Goal: Information Seeking & Learning: Find specific fact

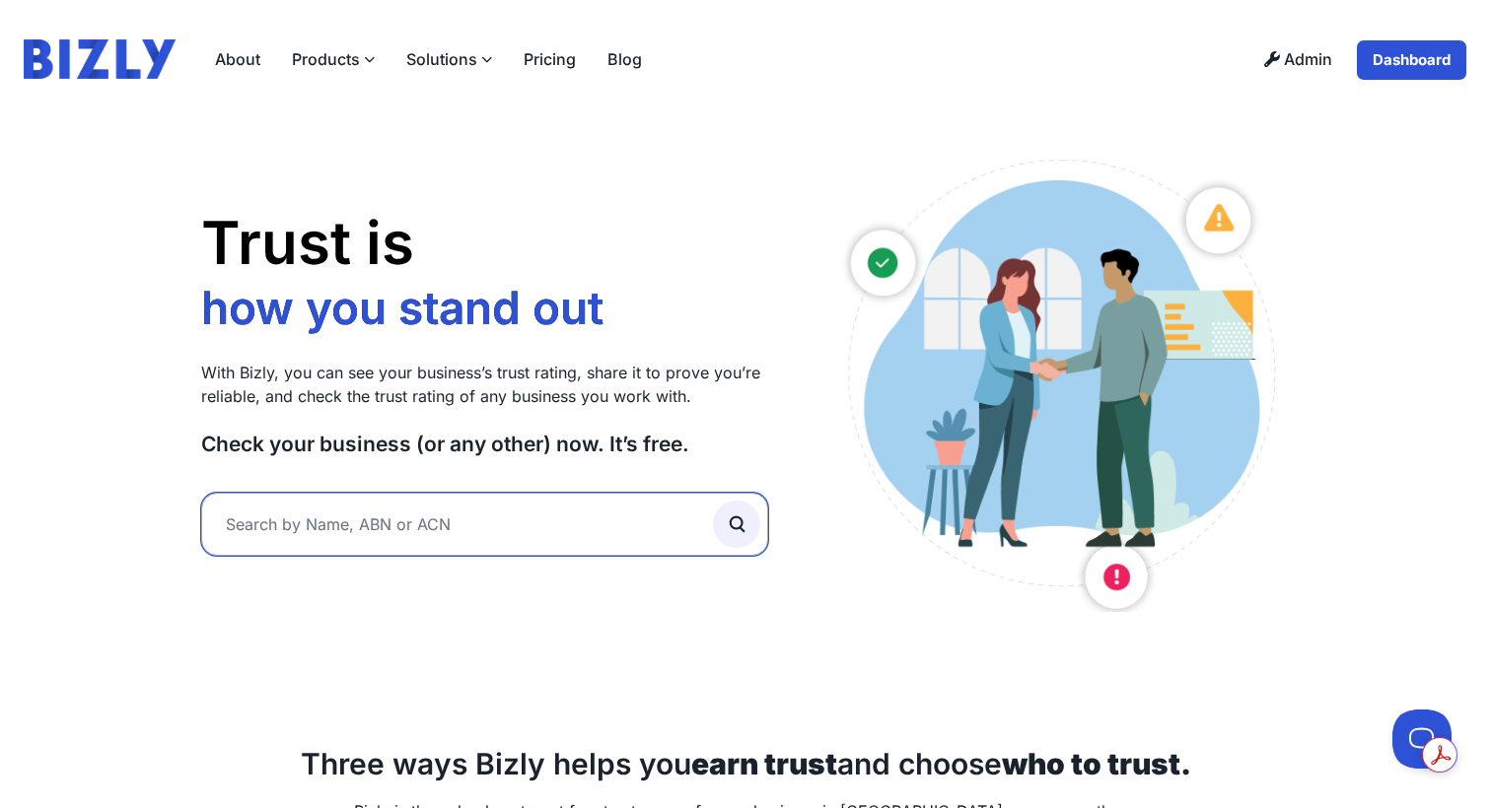
click at [334, 533] on input "text" at bounding box center [484, 524] width 567 height 63
type input "prima volta pty ltd"
click at [713, 501] on button "submit" at bounding box center [736, 524] width 47 height 47
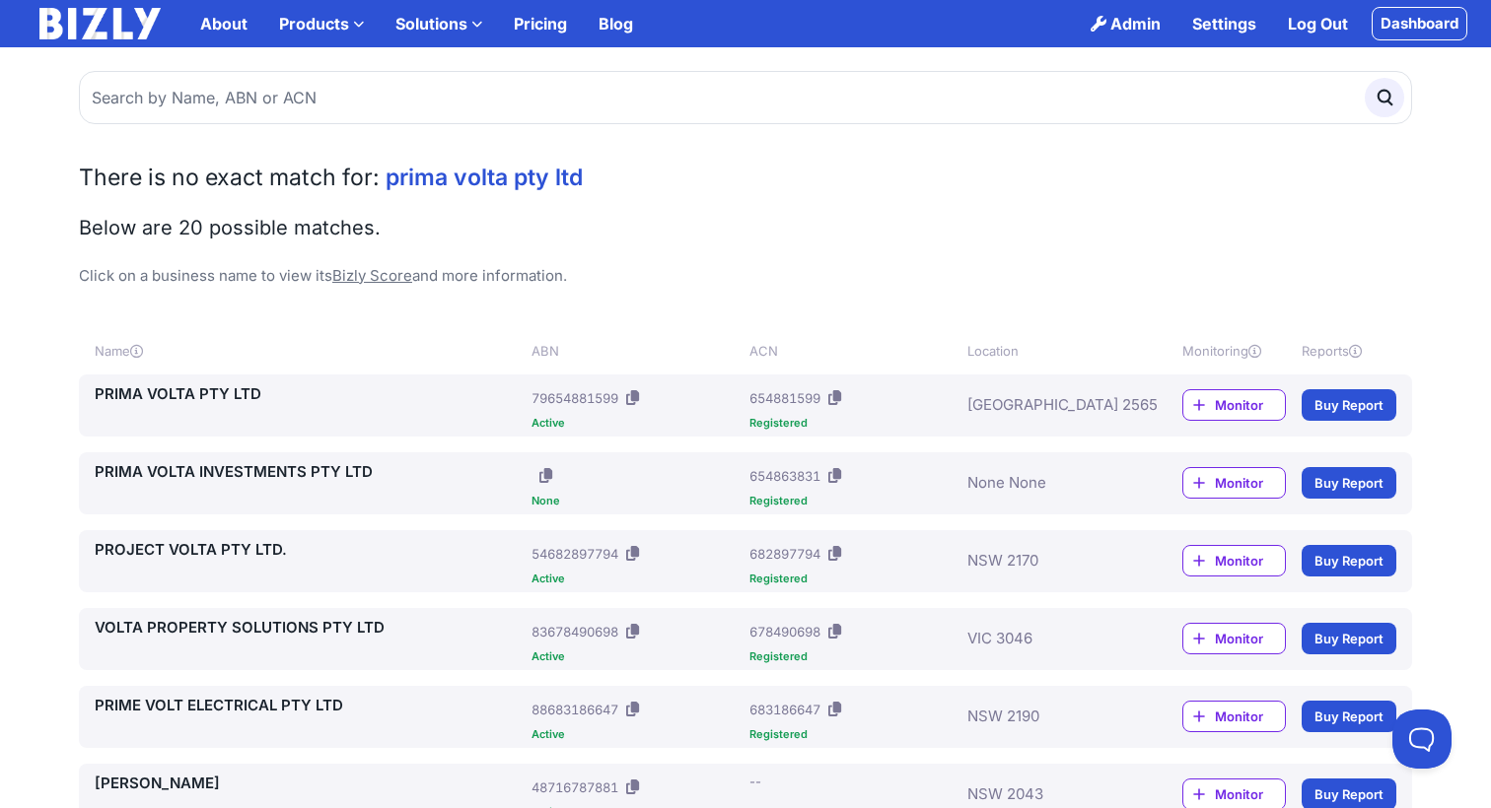
click at [638, 398] on icon at bounding box center [632, 397] width 13 height 15
